Goal: Check status: Check status

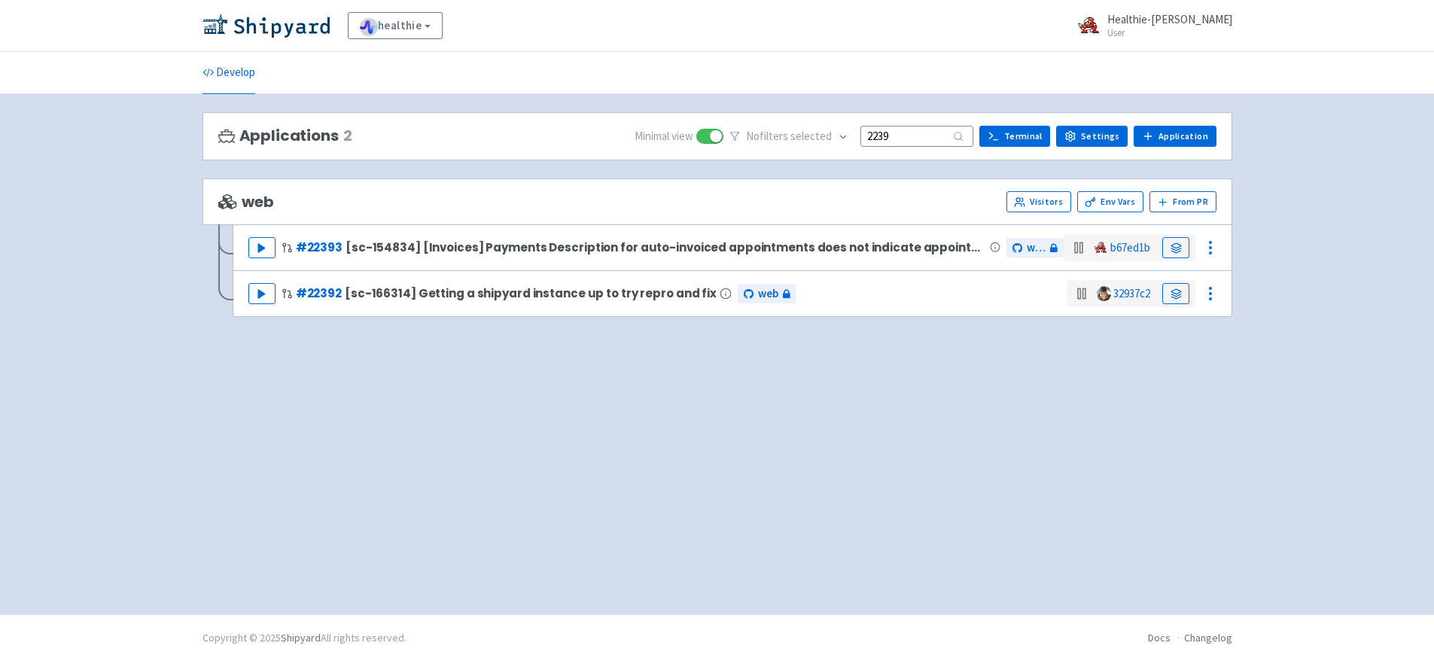
click at [934, 138] on input "2239" at bounding box center [917, 136] width 113 height 20
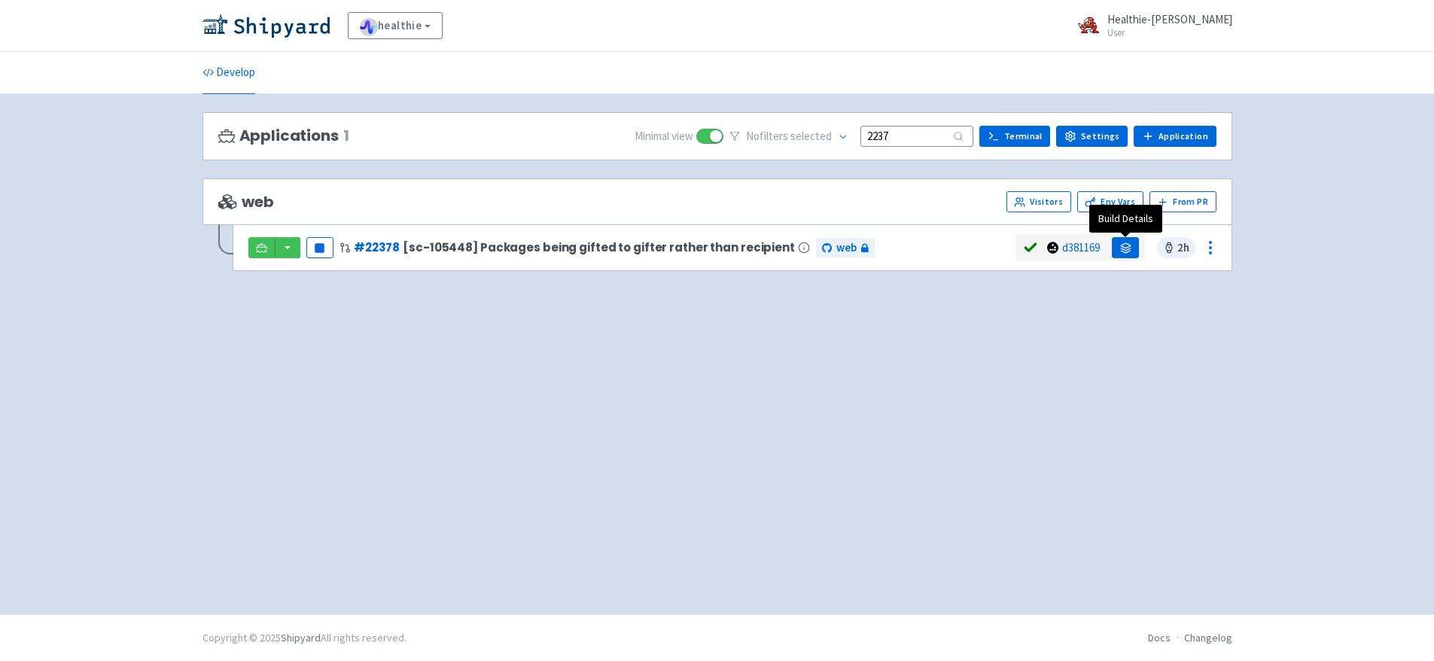
type input "2237"
click at [1132, 245] on link at bounding box center [1125, 247] width 27 height 21
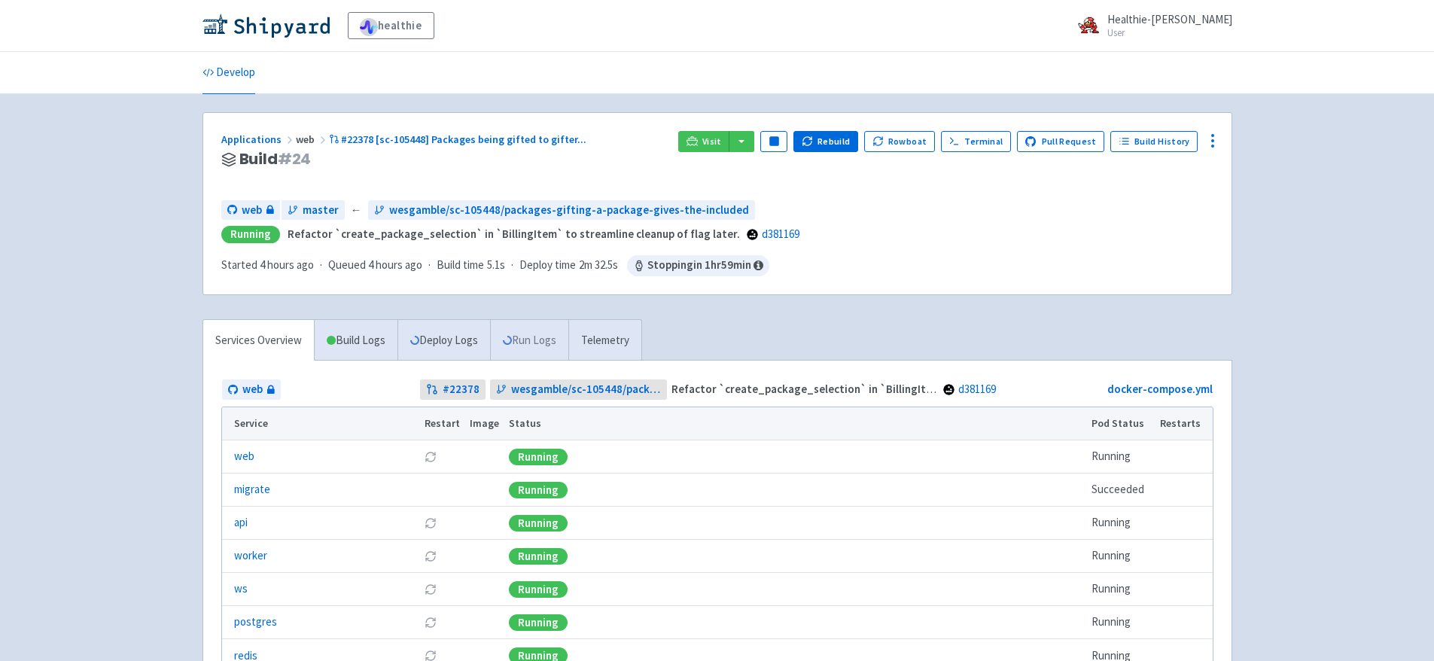
click at [545, 347] on link "Run Logs" at bounding box center [529, 340] width 78 height 41
